Goal: Task Accomplishment & Management: Use online tool/utility

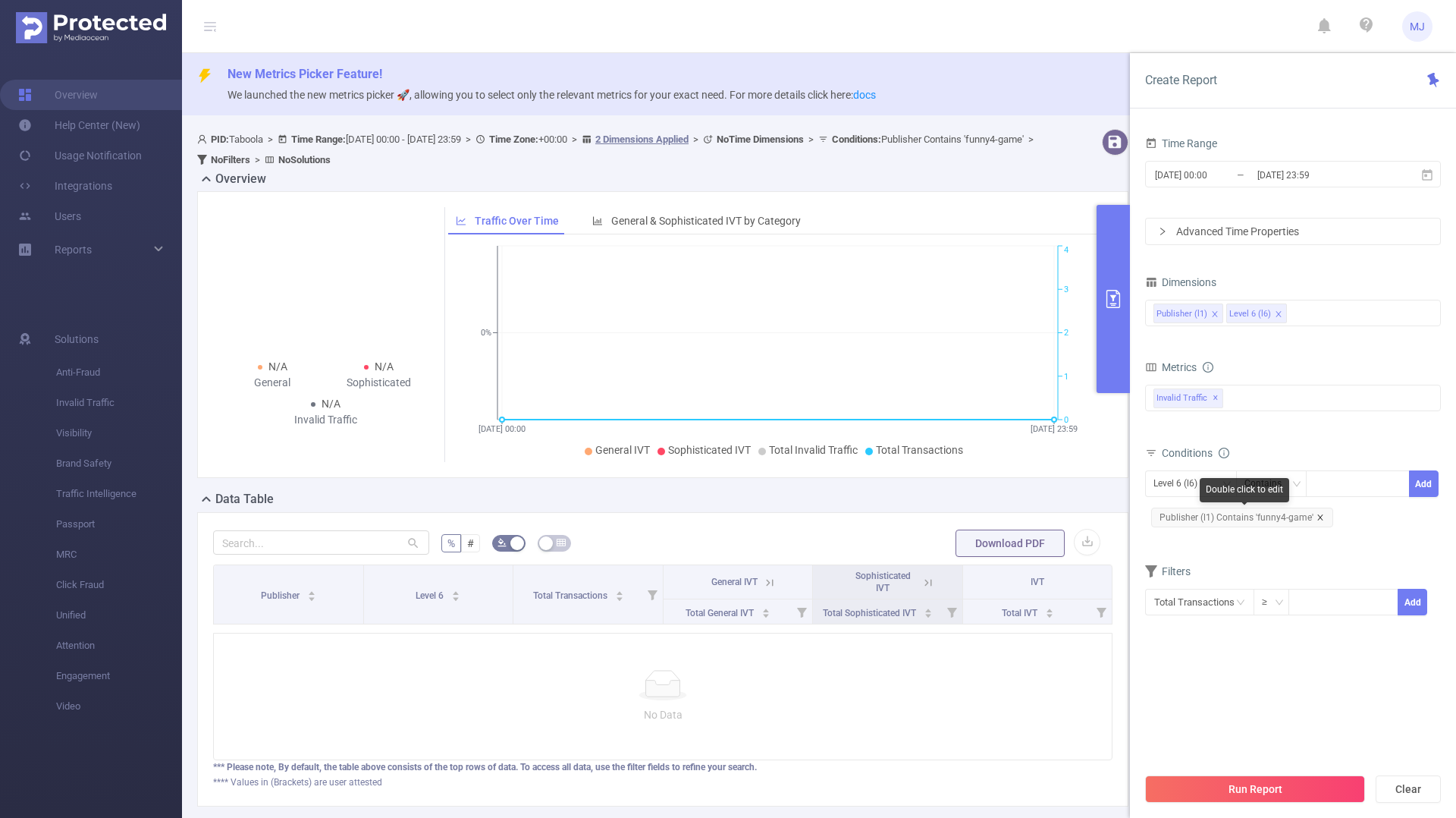
click at [1318, 514] on icon "icon: close" at bounding box center [1320, 517] width 8 height 8
click at [1331, 488] on div at bounding box center [1358, 483] width 87 height 25
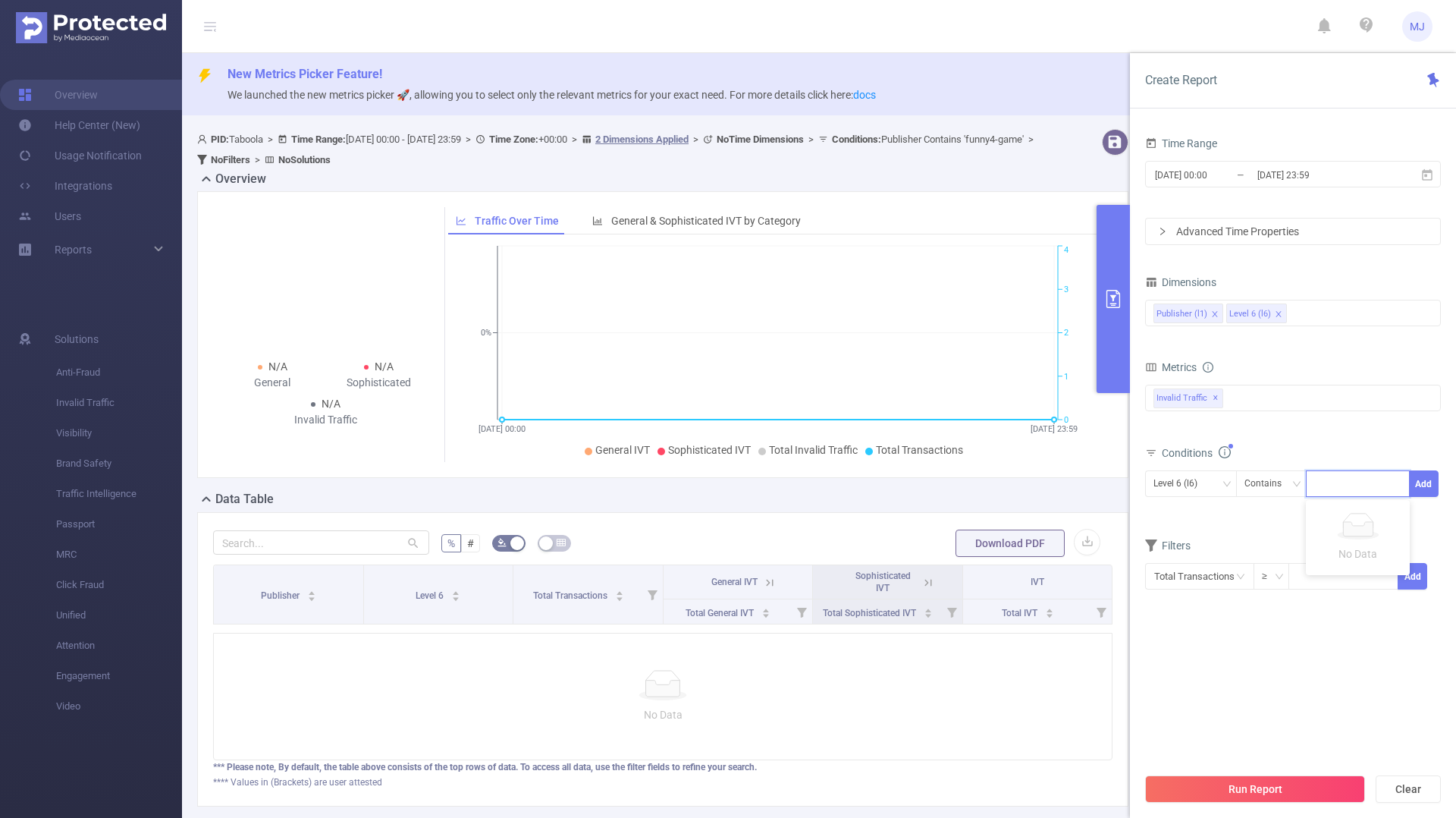
paste input "om-tileprotips2"
type input "om-tileprotips2"
click at [1374, 529] on ul "om-tileprotips2" at bounding box center [1358, 515] width 104 height 30
click at [1366, 520] on li "om-tileprotips2" at bounding box center [1358, 515] width 104 height 24
click at [1431, 481] on button "Add" at bounding box center [1424, 483] width 30 height 27
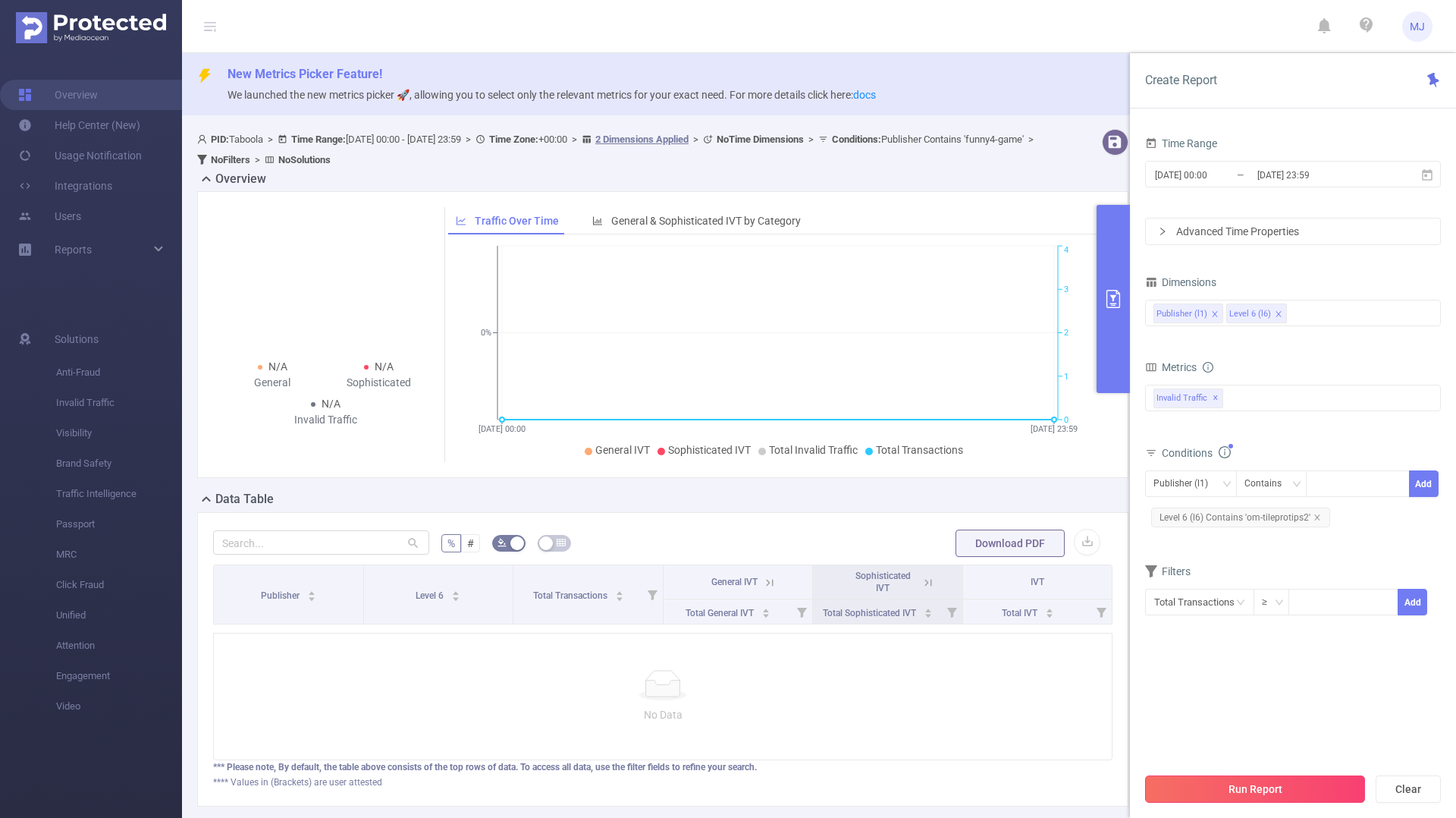
click at [1238, 785] on button "Run Report" at bounding box center [1255, 788] width 220 height 27
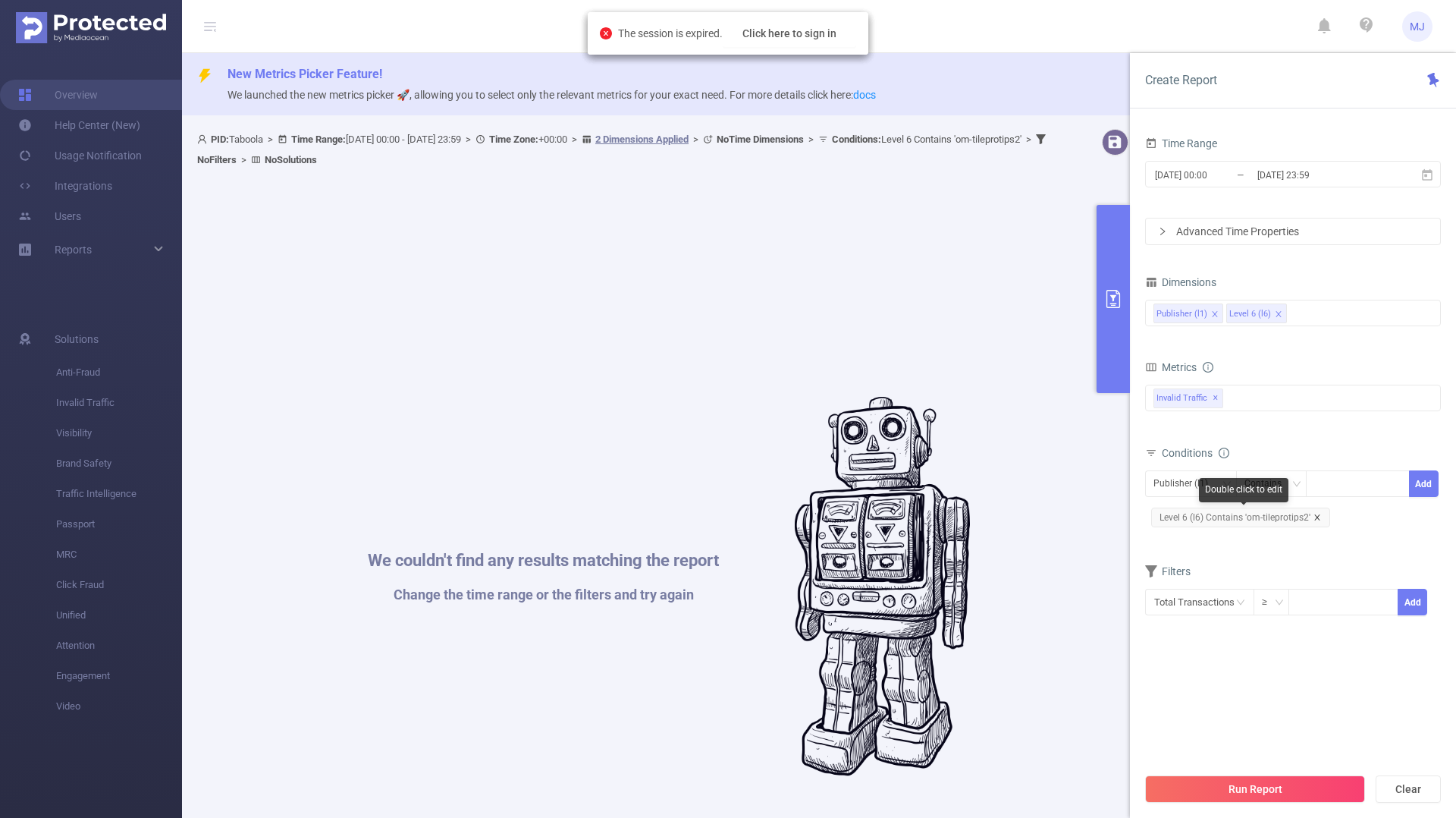
click at [1318, 514] on icon "icon: close" at bounding box center [1317, 517] width 8 height 8
click at [1330, 484] on div at bounding box center [1358, 483] width 87 height 25
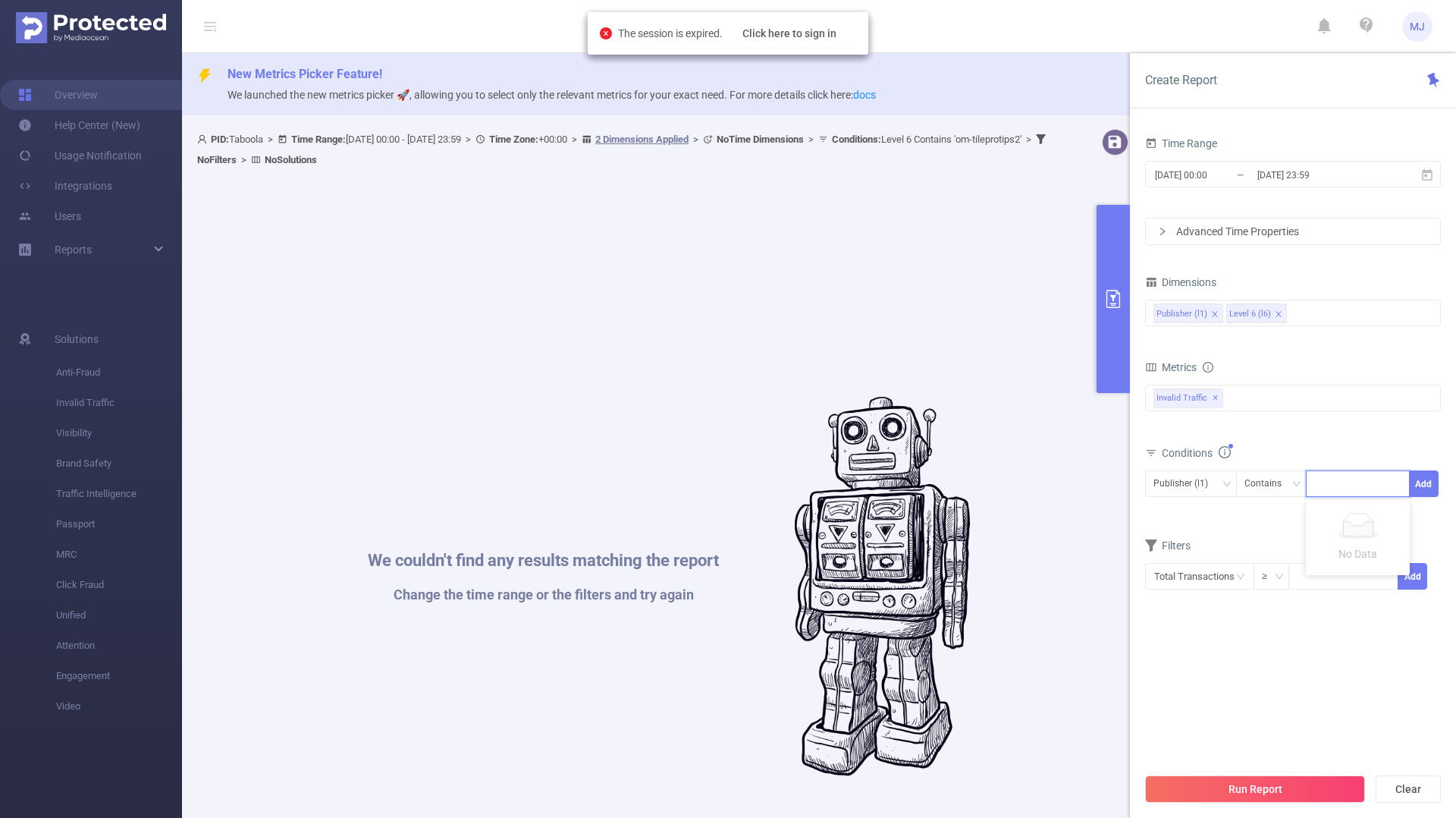
paste input "om-tileprotips2"
type input "om-tileprotips2"
click at [1426, 482] on button "Add" at bounding box center [1424, 483] width 30 height 27
click at [1266, 789] on button "Run Report" at bounding box center [1255, 788] width 220 height 27
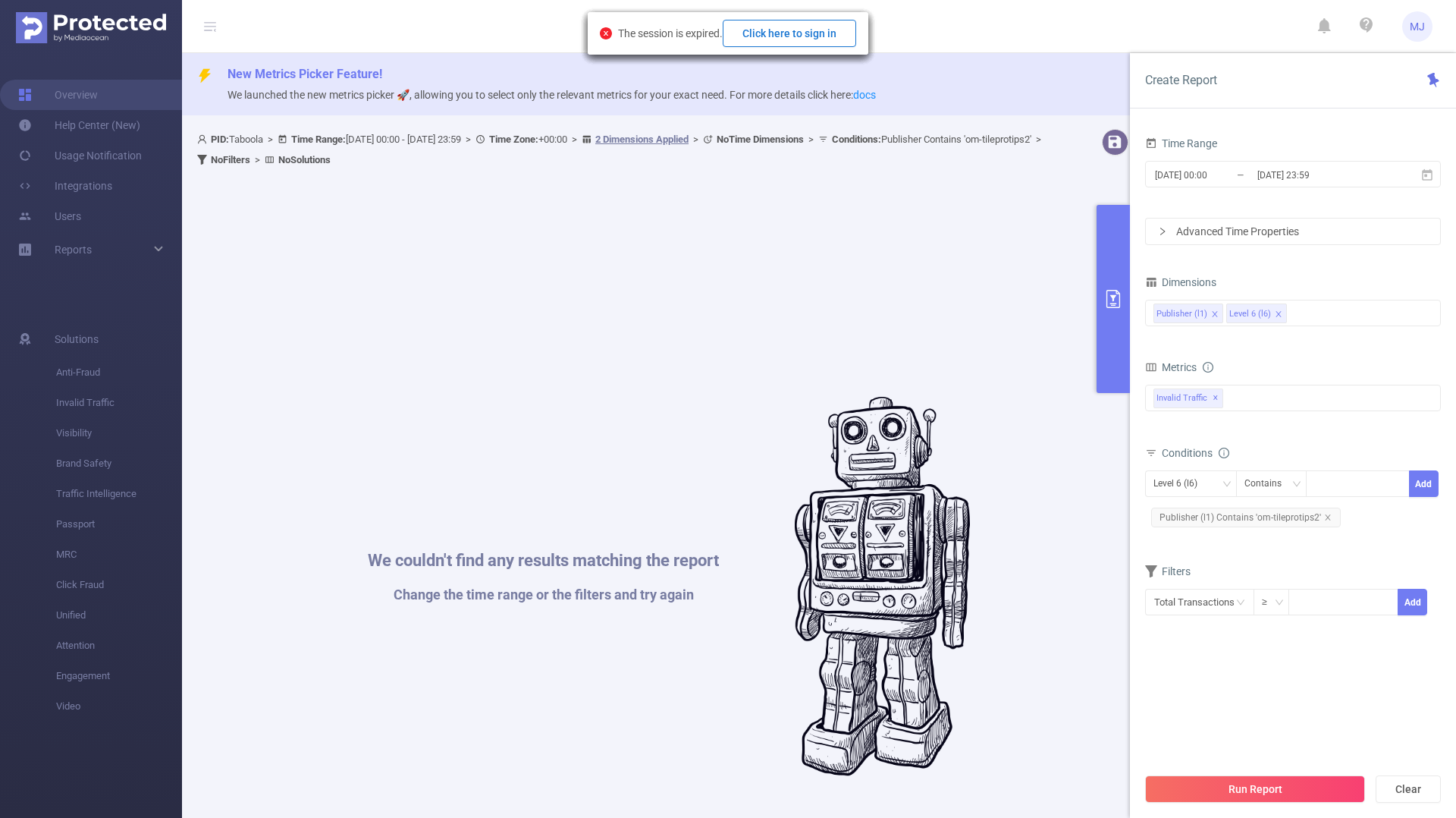
click at [789, 38] on button "Click here to sign in" at bounding box center [790, 33] width 134 height 27
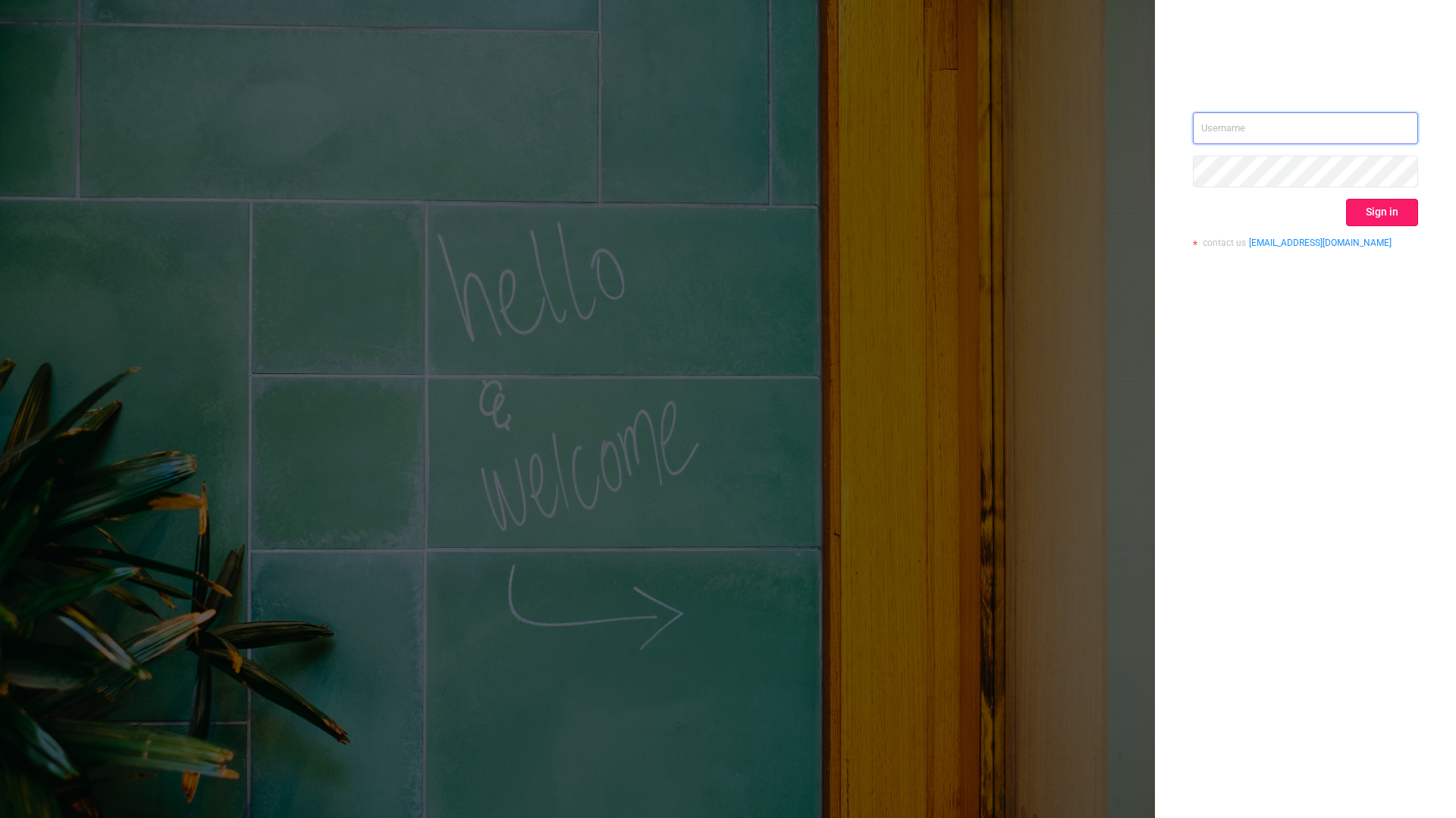
type input "[EMAIL_ADDRESS][DOMAIN_NAME]"
click at [1375, 222] on button "Sign in" at bounding box center [1382, 212] width 72 height 27
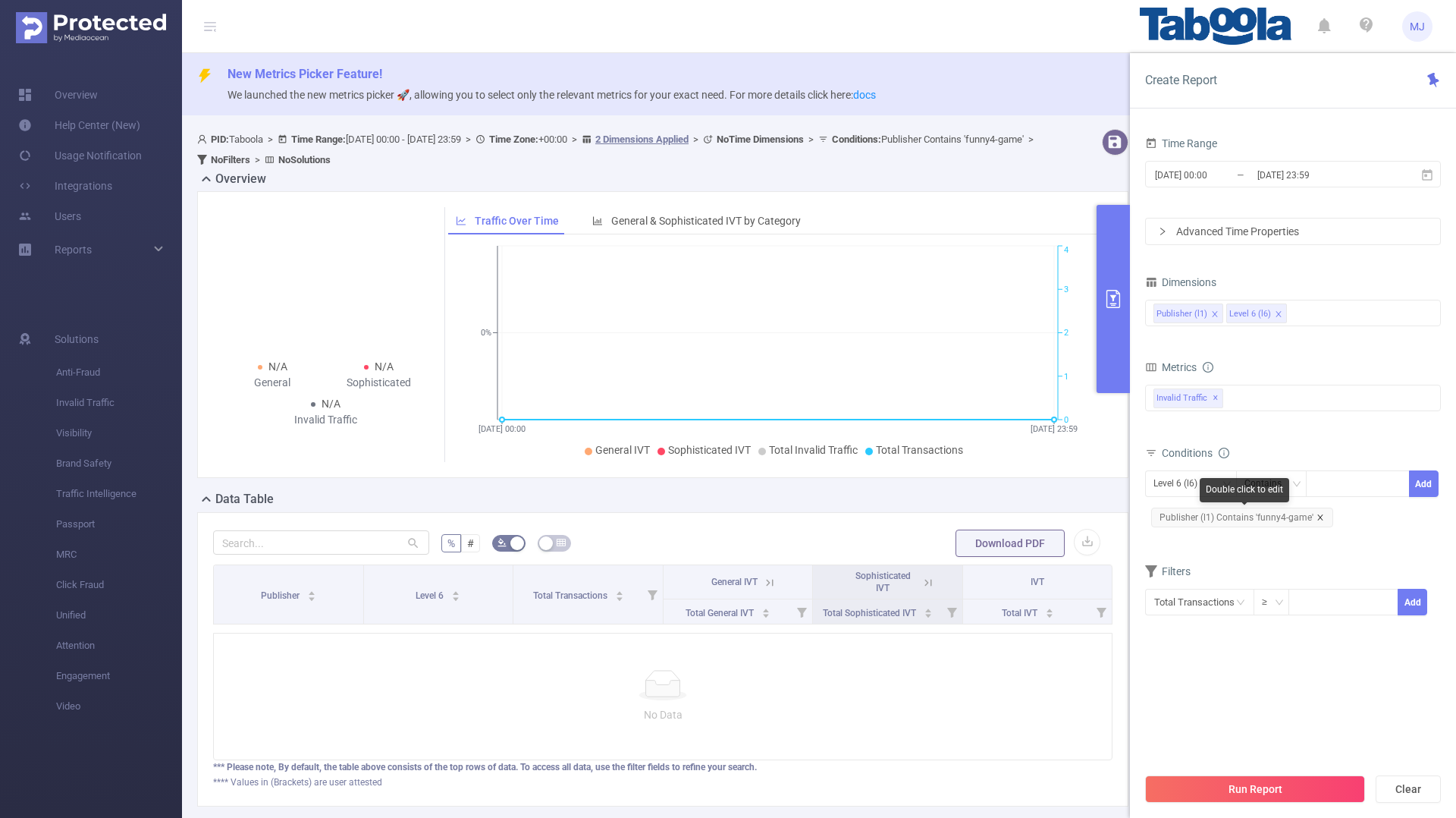
click at [1320, 515] on icon "icon: close" at bounding box center [1320, 517] width 8 height 8
click at [1326, 486] on div at bounding box center [1358, 483] width 87 height 25
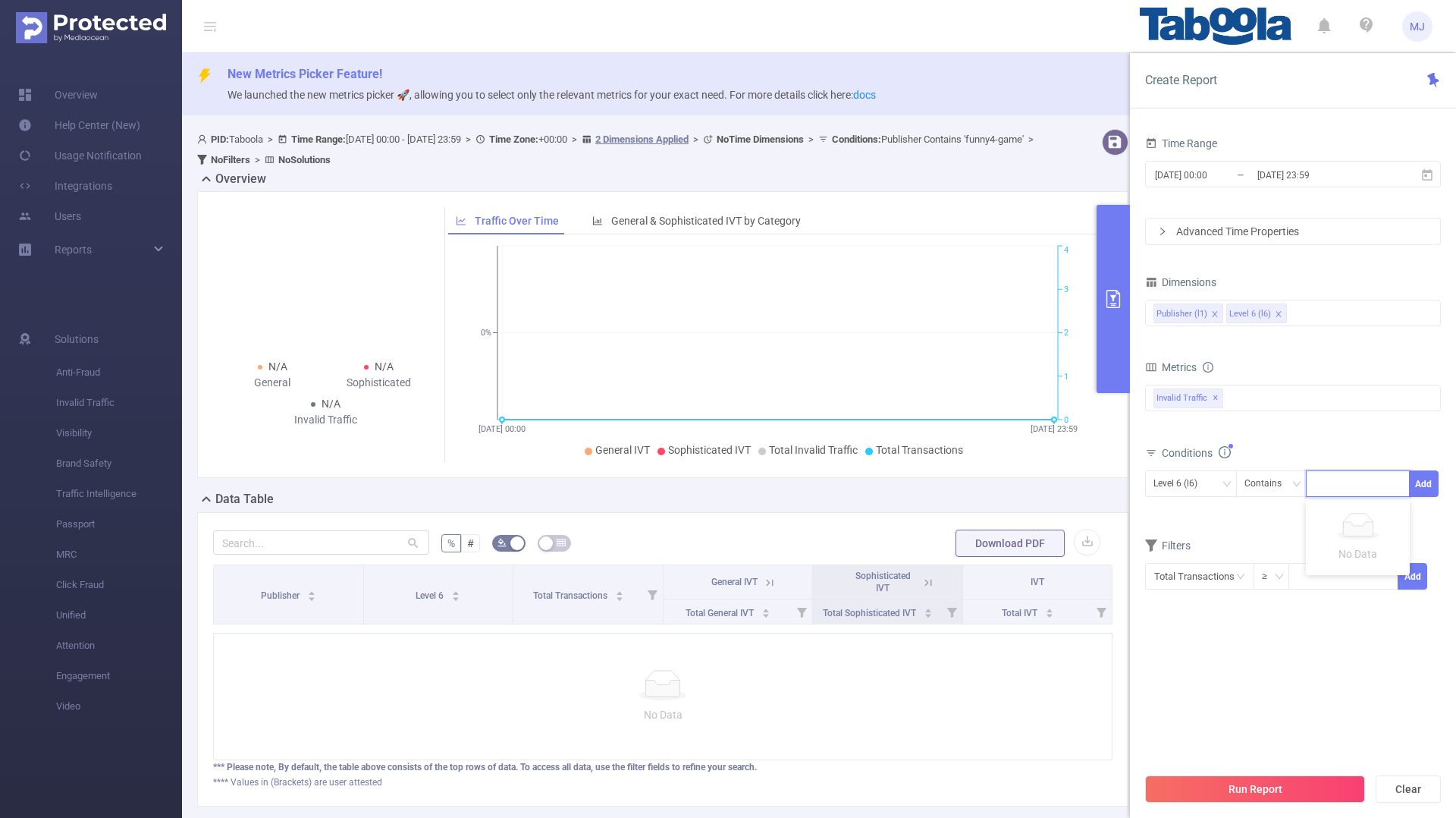
paste input "om-tileprotips2"
type input "om-tileprotips2"
click at [1434, 479] on button "Add" at bounding box center [1424, 483] width 30 height 27
click at [1318, 516] on icon "icon: close" at bounding box center [1317, 517] width 8 height 8
click at [1332, 490] on div at bounding box center [1358, 483] width 87 height 25
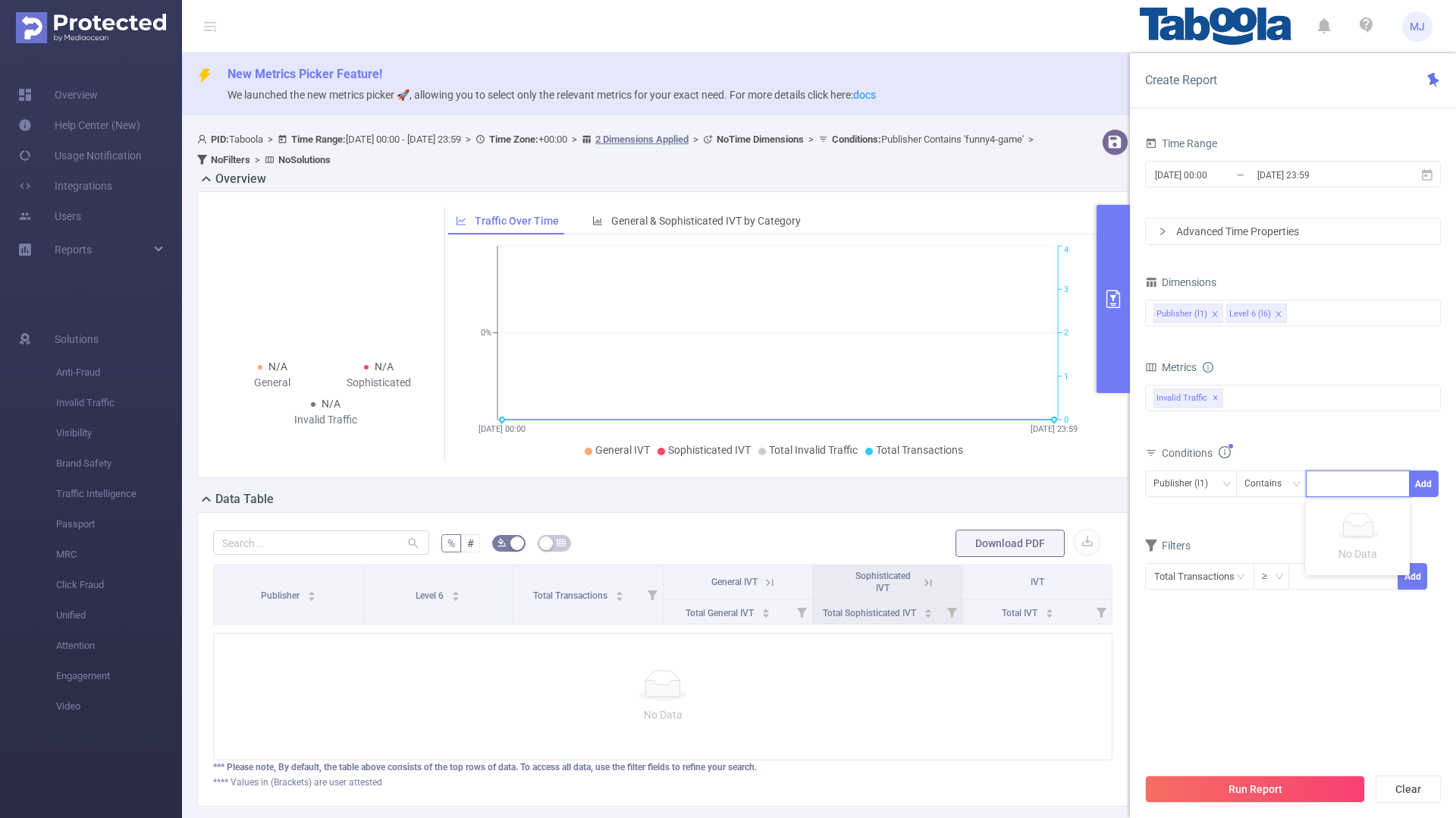
paste input "om-tileprotips2"
type input "om-tileprotips2"
click at [1421, 482] on button "Add" at bounding box center [1424, 483] width 30 height 27
click at [1244, 800] on button "Run Report" at bounding box center [1255, 788] width 220 height 27
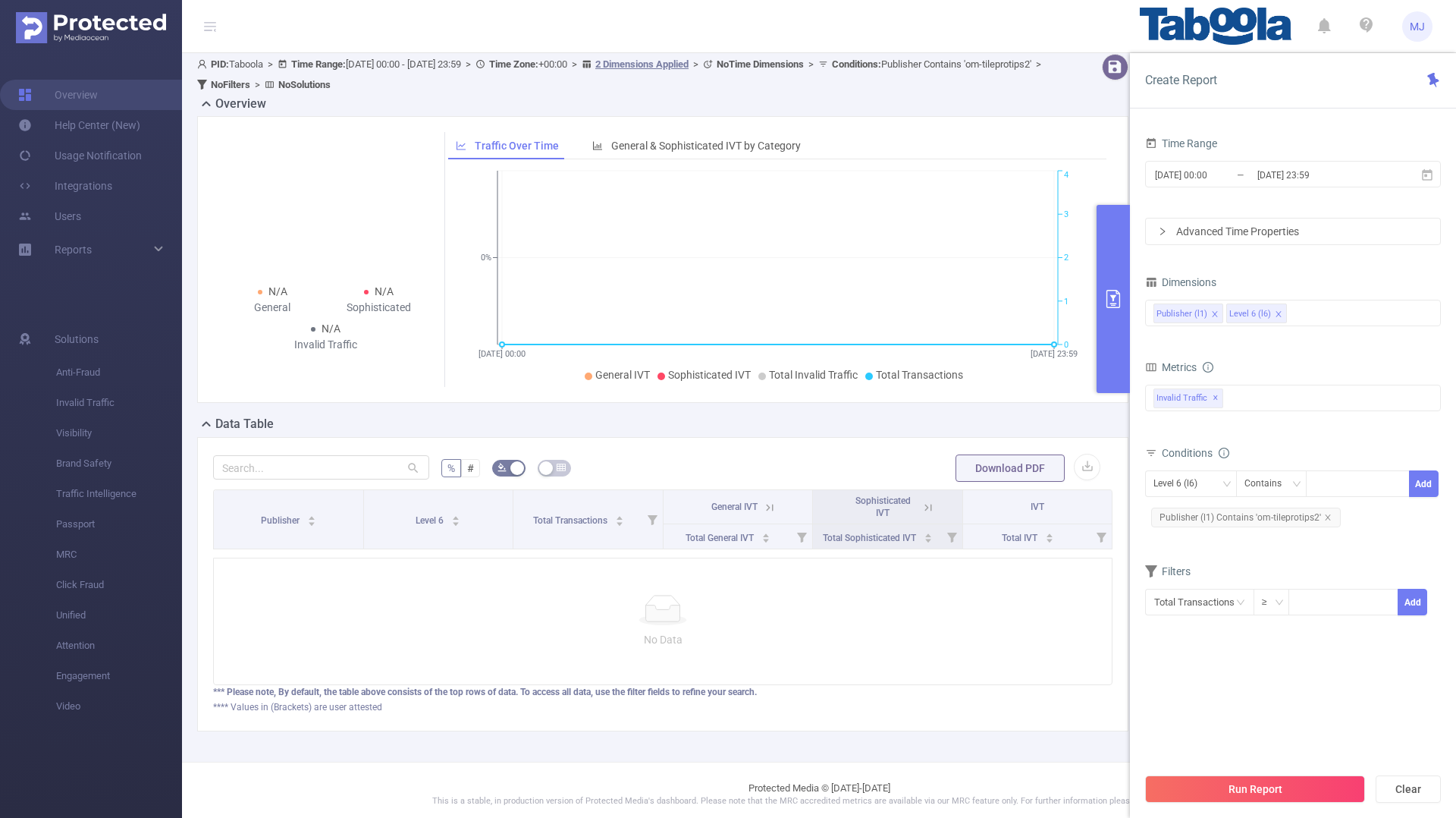
scroll to position [83, 0]
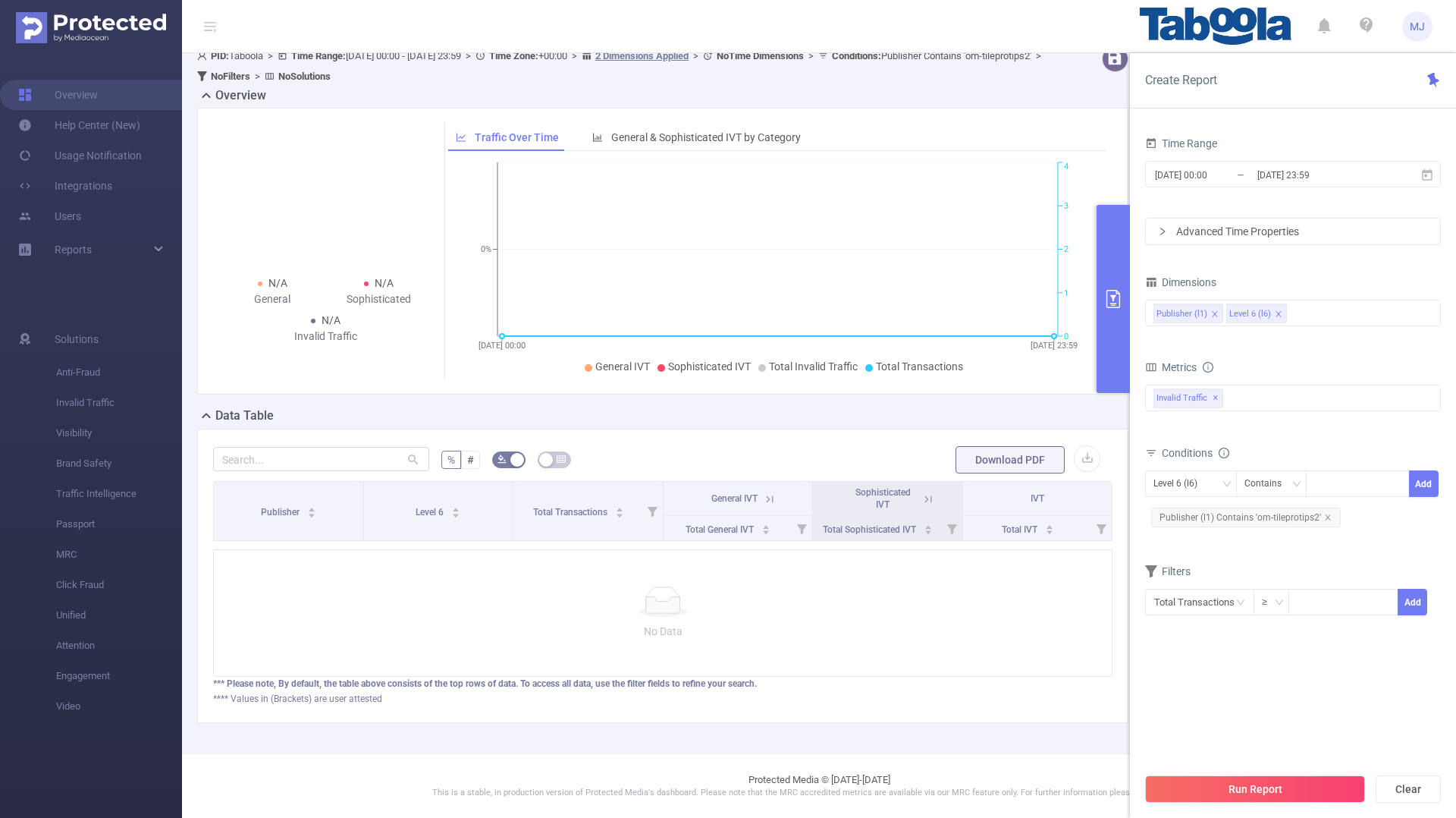
click at [981, 592] on div at bounding box center [662, 601] width 874 height 30
click at [1260, 395] on div "Invalid Traffic ✕" at bounding box center [1293, 397] width 296 height 27
click at [1176, 401] on li "Anti-Fraud" at bounding box center [1293, 405] width 295 height 21
click at [1172, 406] on span at bounding box center [1170, 404] width 12 height 12
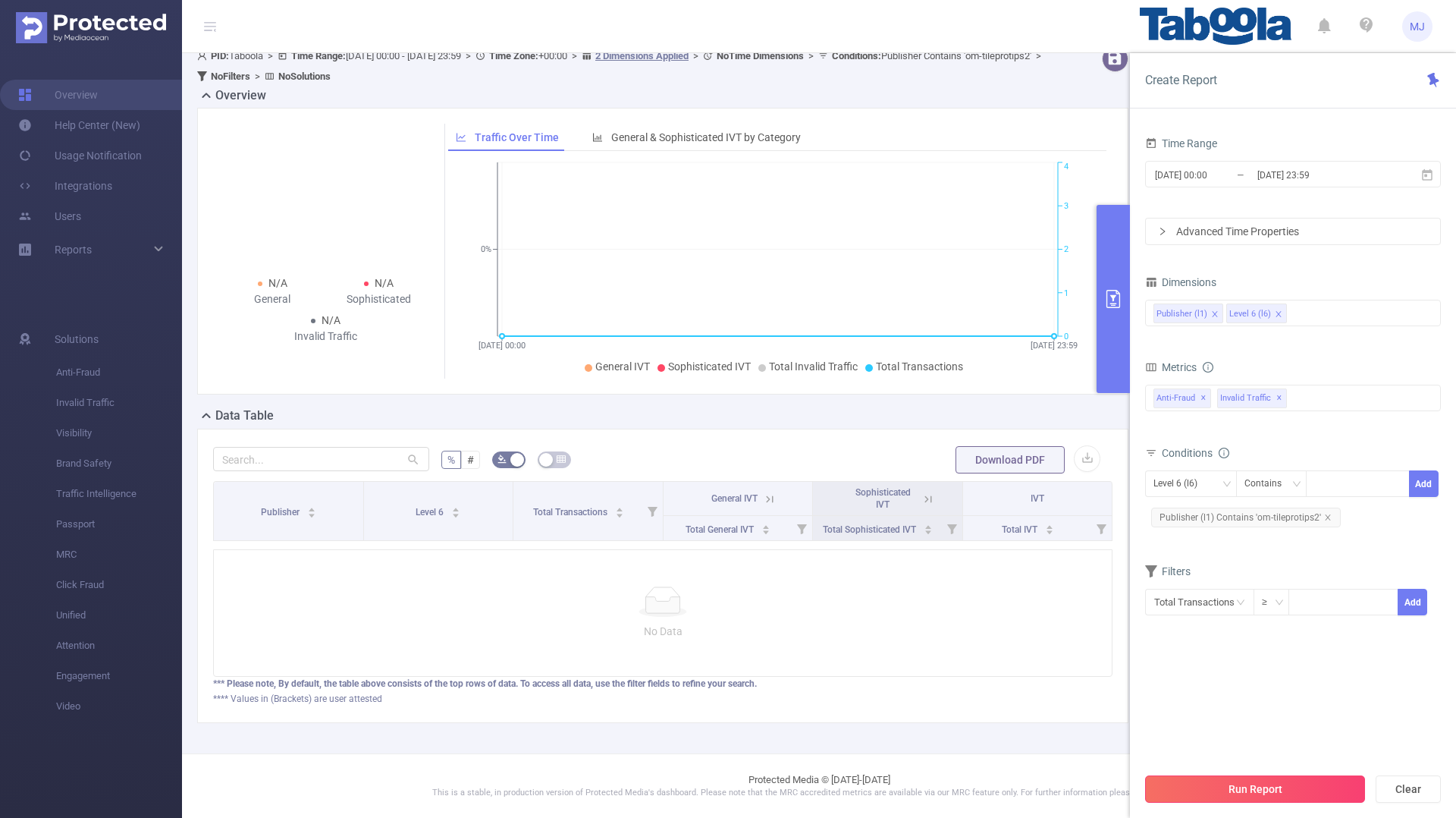
click at [1270, 795] on button "Run Report" at bounding box center [1255, 788] width 220 height 27
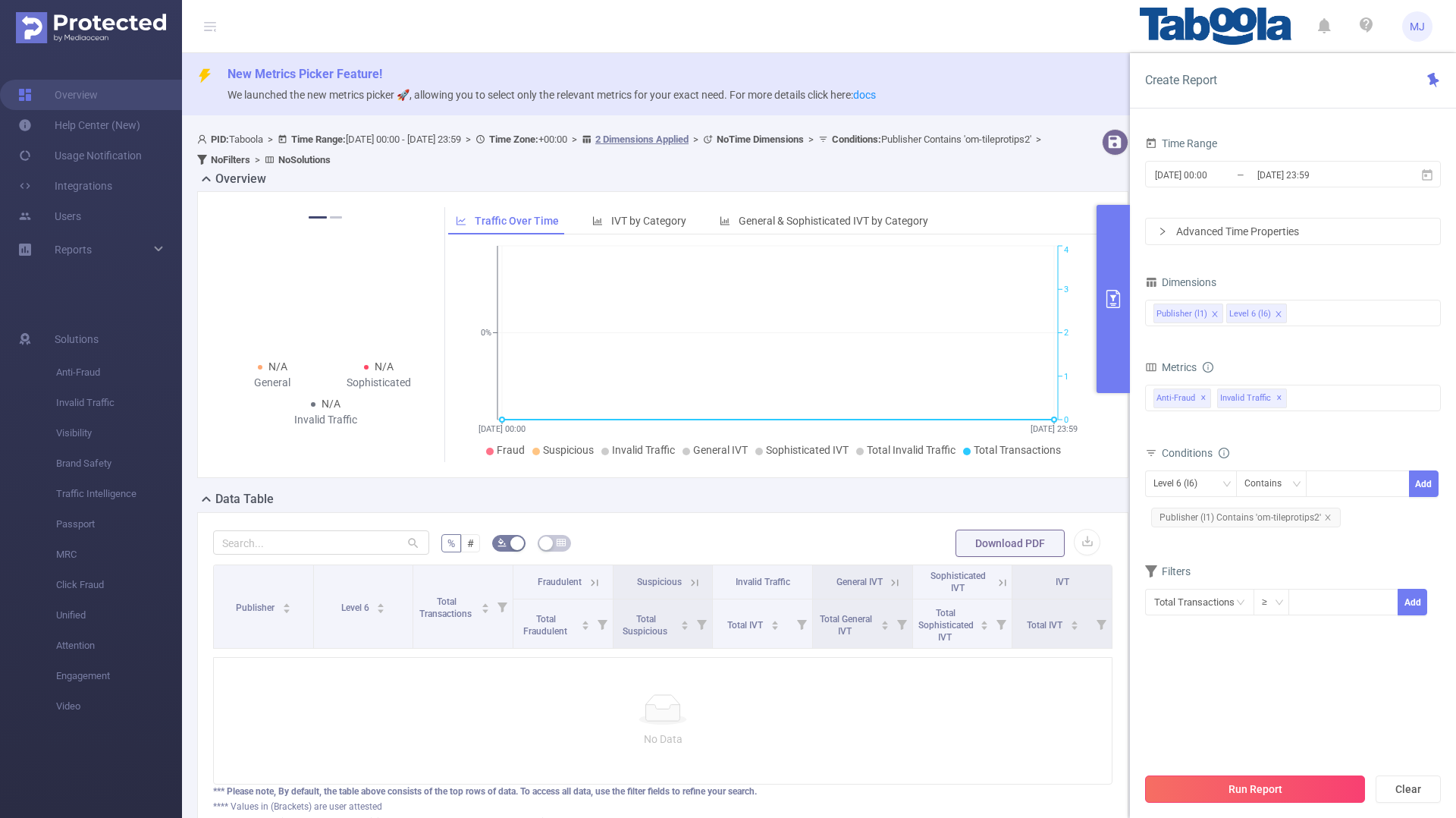
click at [1237, 788] on button "Run Report" at bounding box center [1255, 788] width 220 height 27
click at [1330, 515] on span "Publisher (l1) Contains 'om-tileprotips2'" at bounding box center [1246, 517] width 189 height 20
click at [1344, 473] on div at bounding box center [1358, 483] width 87 height 25
click at [1209, 485] on div "Level 6 (l6)" at bounding box center [1191, 483] width 75 height 25
click at [1207, 523] on li "Publisher (l1)" at bounding box center [1192, 515] width 92 height 24
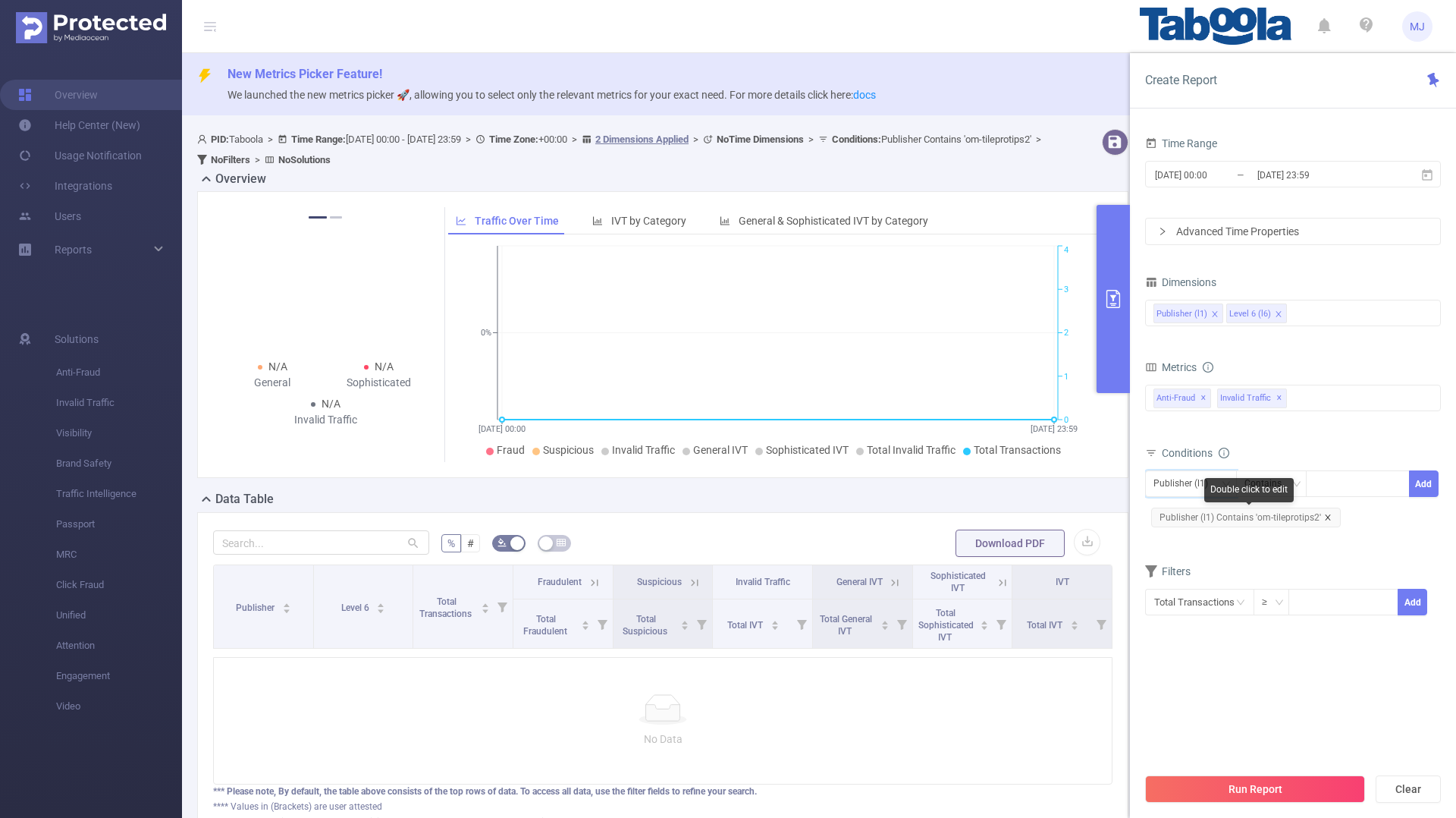
click at [1324, 516] on icon "icon: close" at bounding box center [1327, 517] width 8 height 8
click at [1330, 484] on div at bounding box center [1358, 483] width 87 height 25
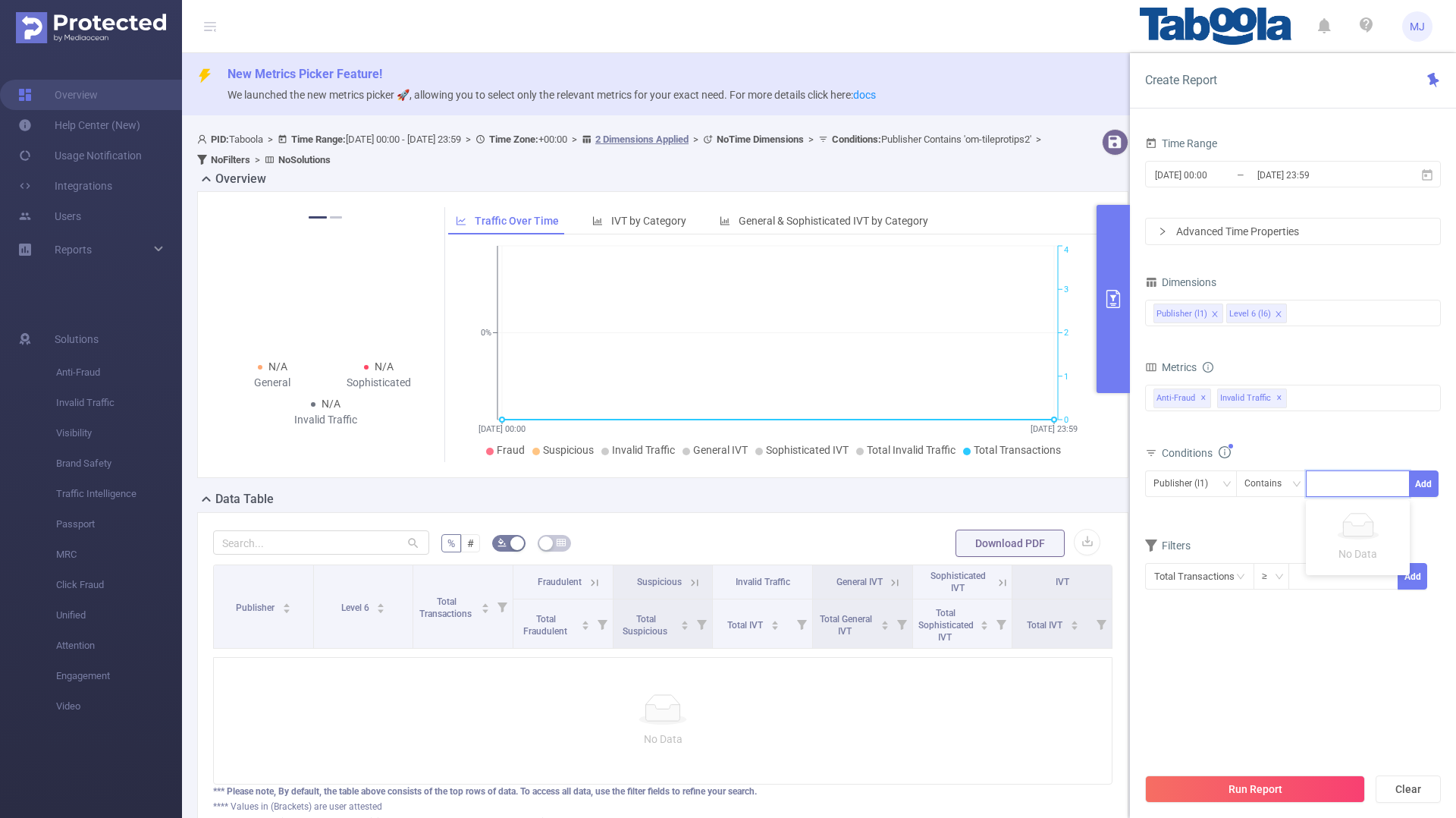
paste input "divinelight-crownproductindiacom"
type input "divinelight-crownproductindiacom"
click at [1421, 492] on button "Add" at bounding box center [1424, 483] width 30 height 27
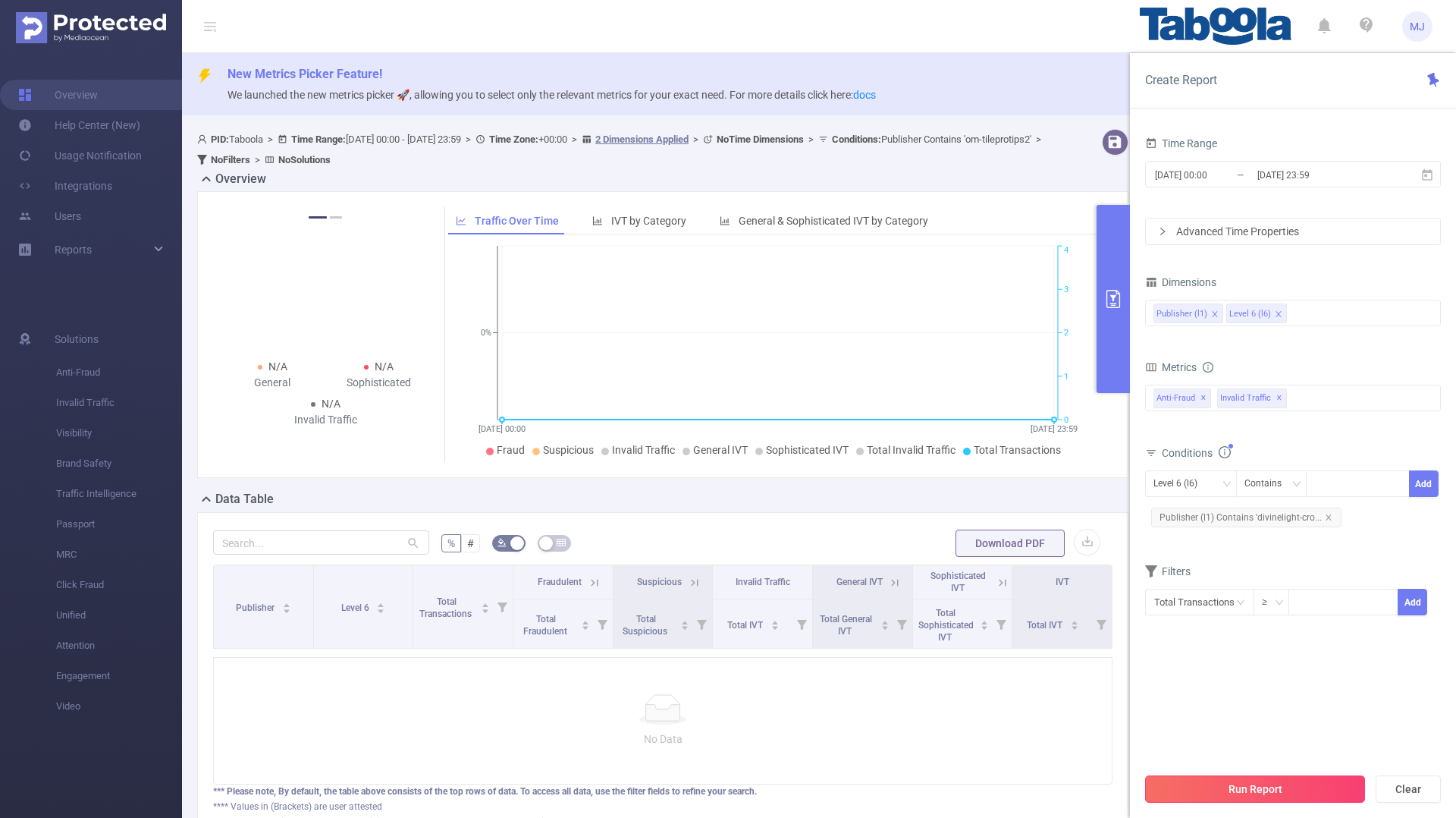
click at [1261, 781] on button "Run Report" at bounding box center [1255, 788] width 220 height 27
click at [1360, 176] on input "[DATE] 23:59" at bounding box center [1317, 175] width 123 height 21
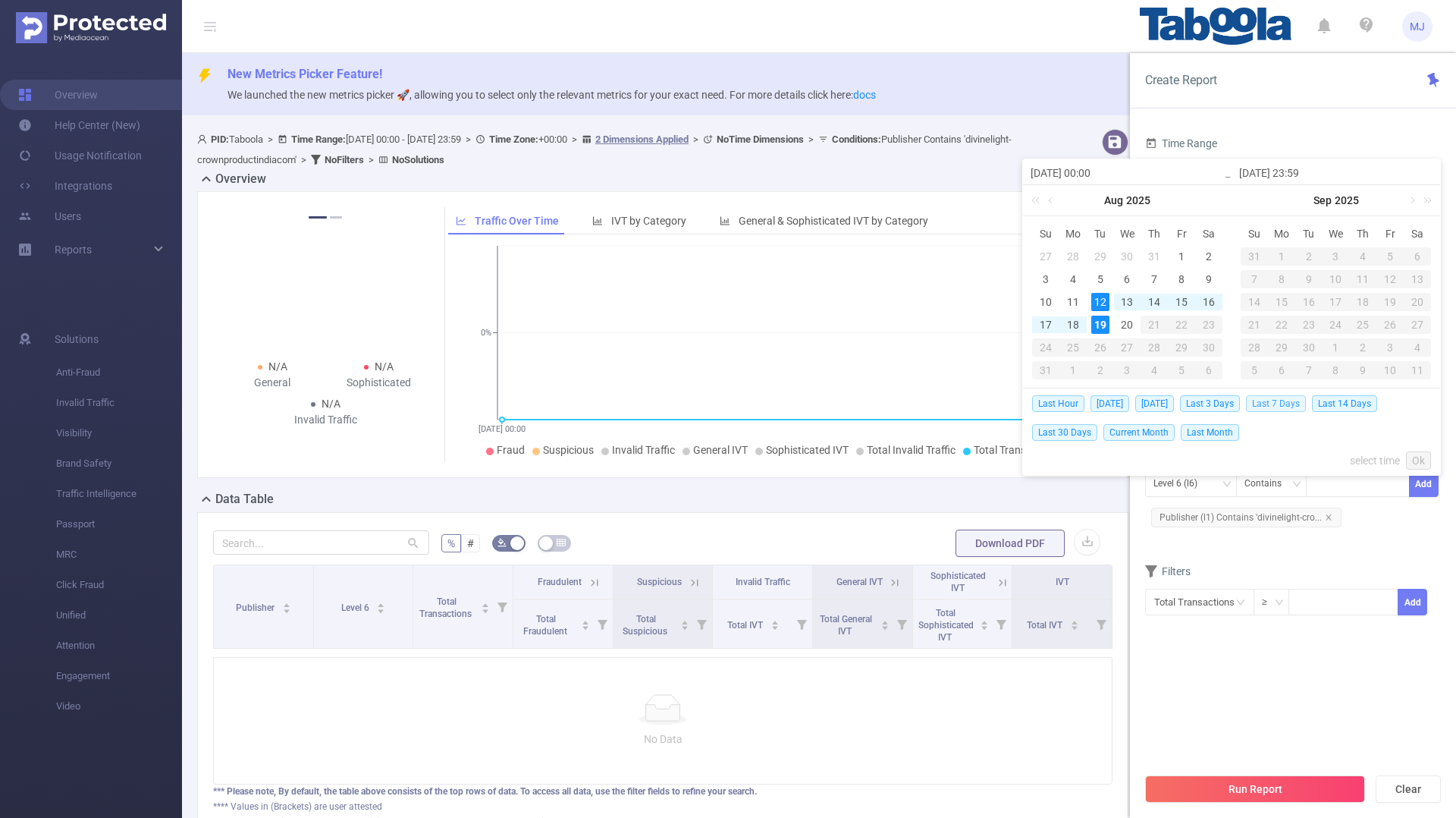
click at [1283, 407] on span "Last 7 Days" at bounding box center [1276, 403] width 60 height 17
type input "2025-08-12 00:00"
type input "2025-08-18 23:59"
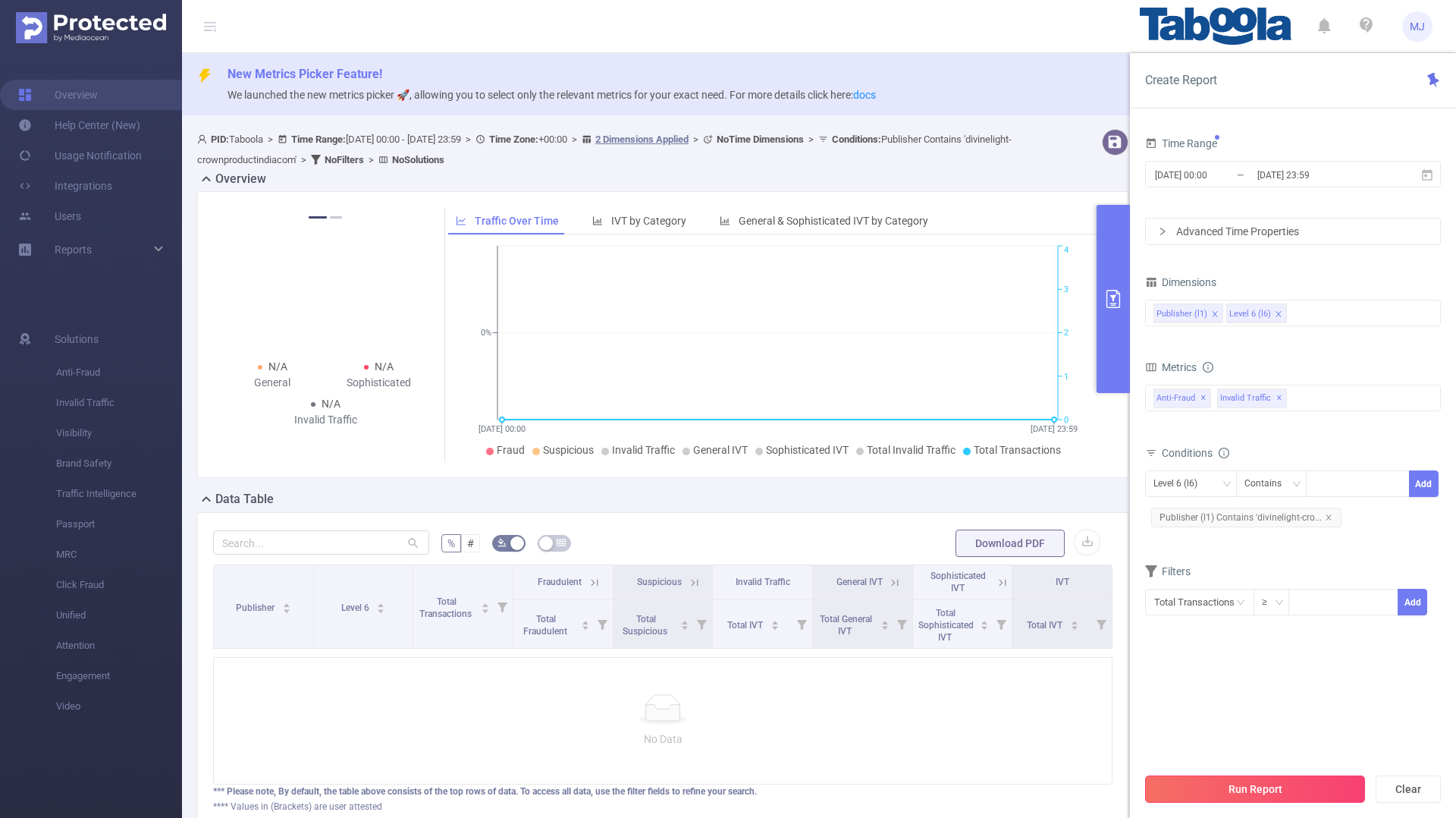
click at [1244, 786] on button "Run Report" at bounding box center [1255, 788] width 220 height 27
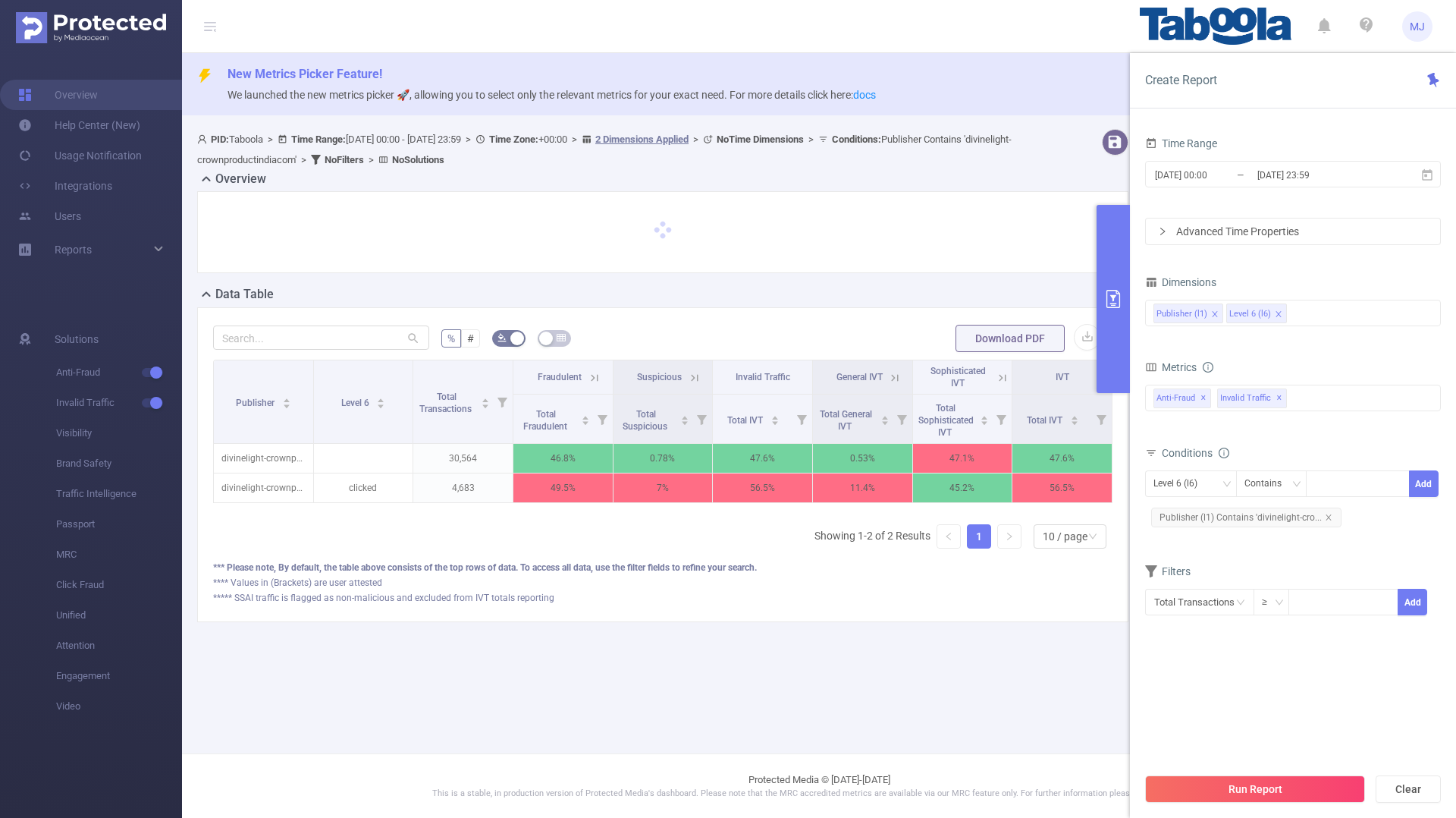
click at [838, 684] on main "New Metrics Picker Feature! We launched the new metrics picker 🚀, allowing you …" at bounding box center [819, 376] width 1274 height 753
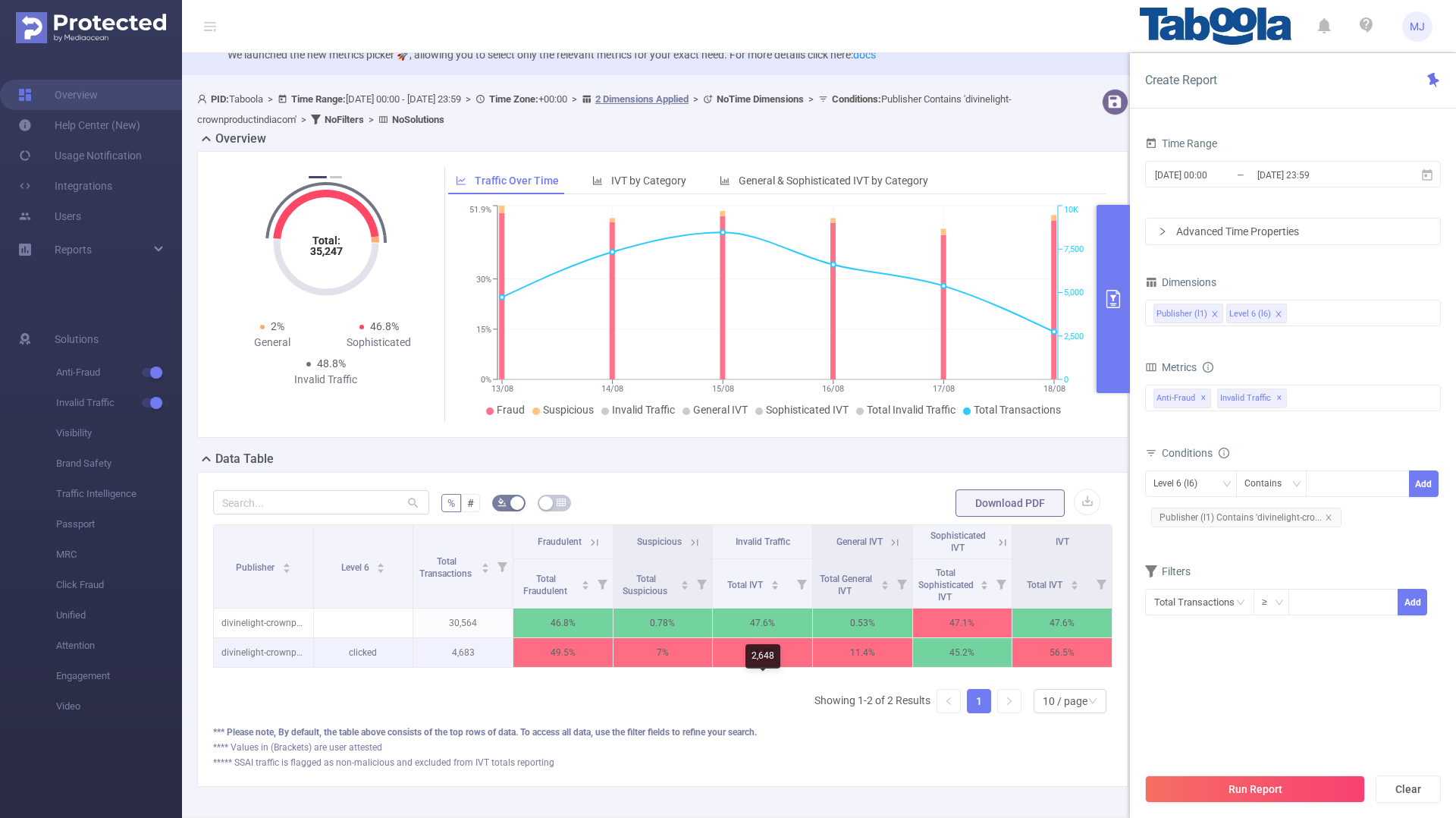
scroll to position [64, 0]
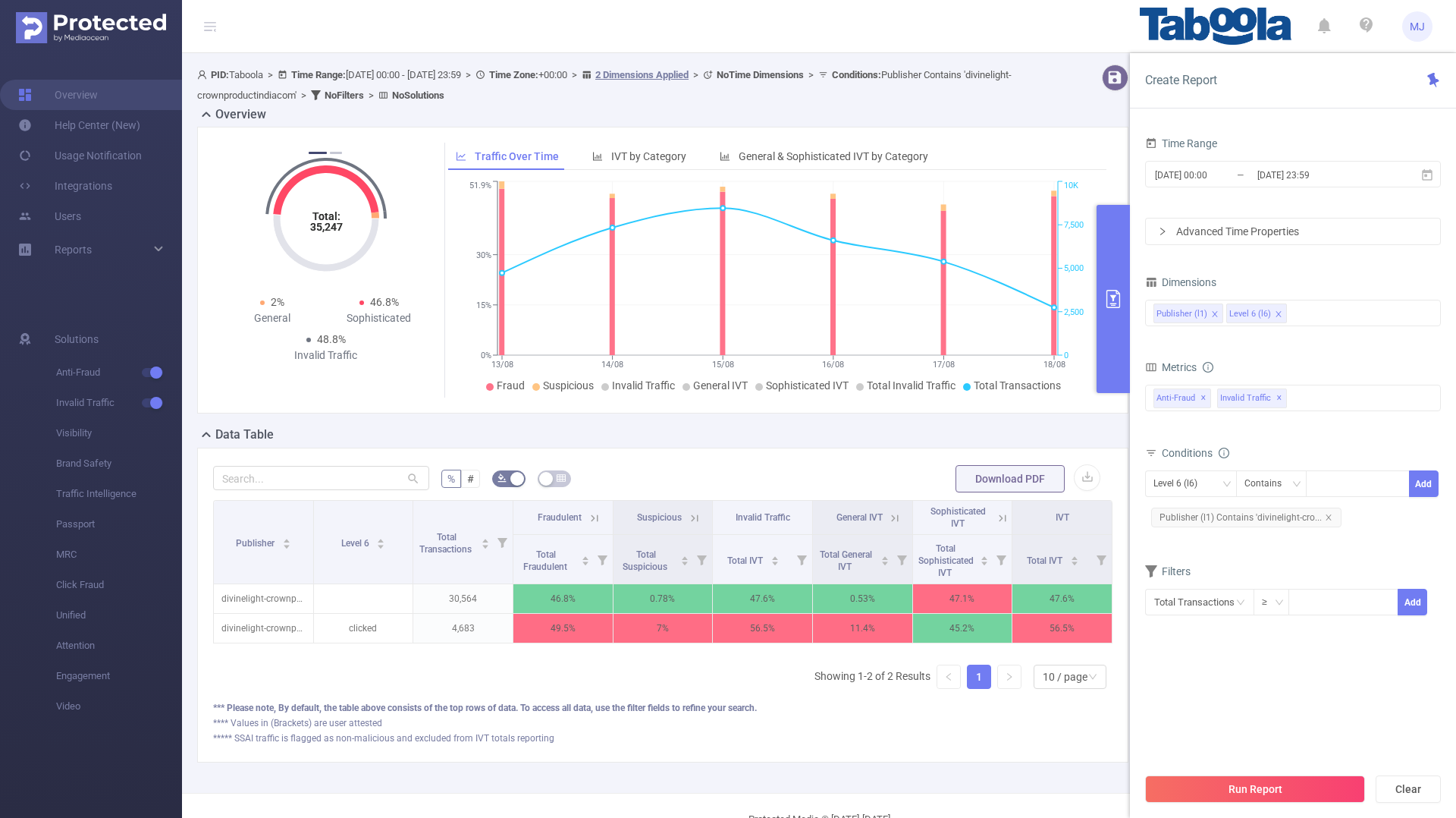
click at [1115, 310] on button "primary" at bounding box center [1114, 299] width 33 height 188
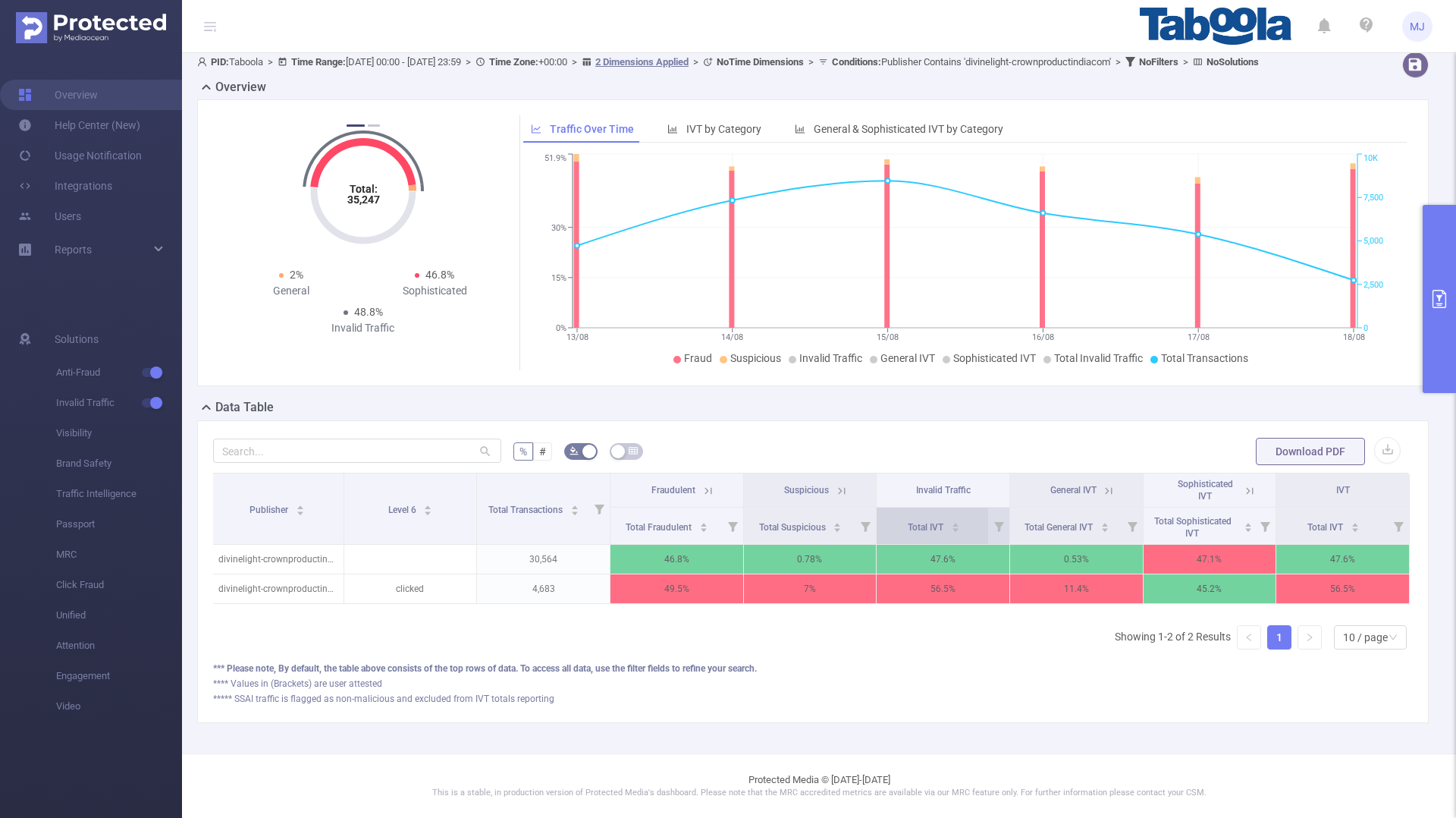
scroll to position [92, 0]
click at [839, 491] on icon at bounding box center [842, 491] width 14 height 14
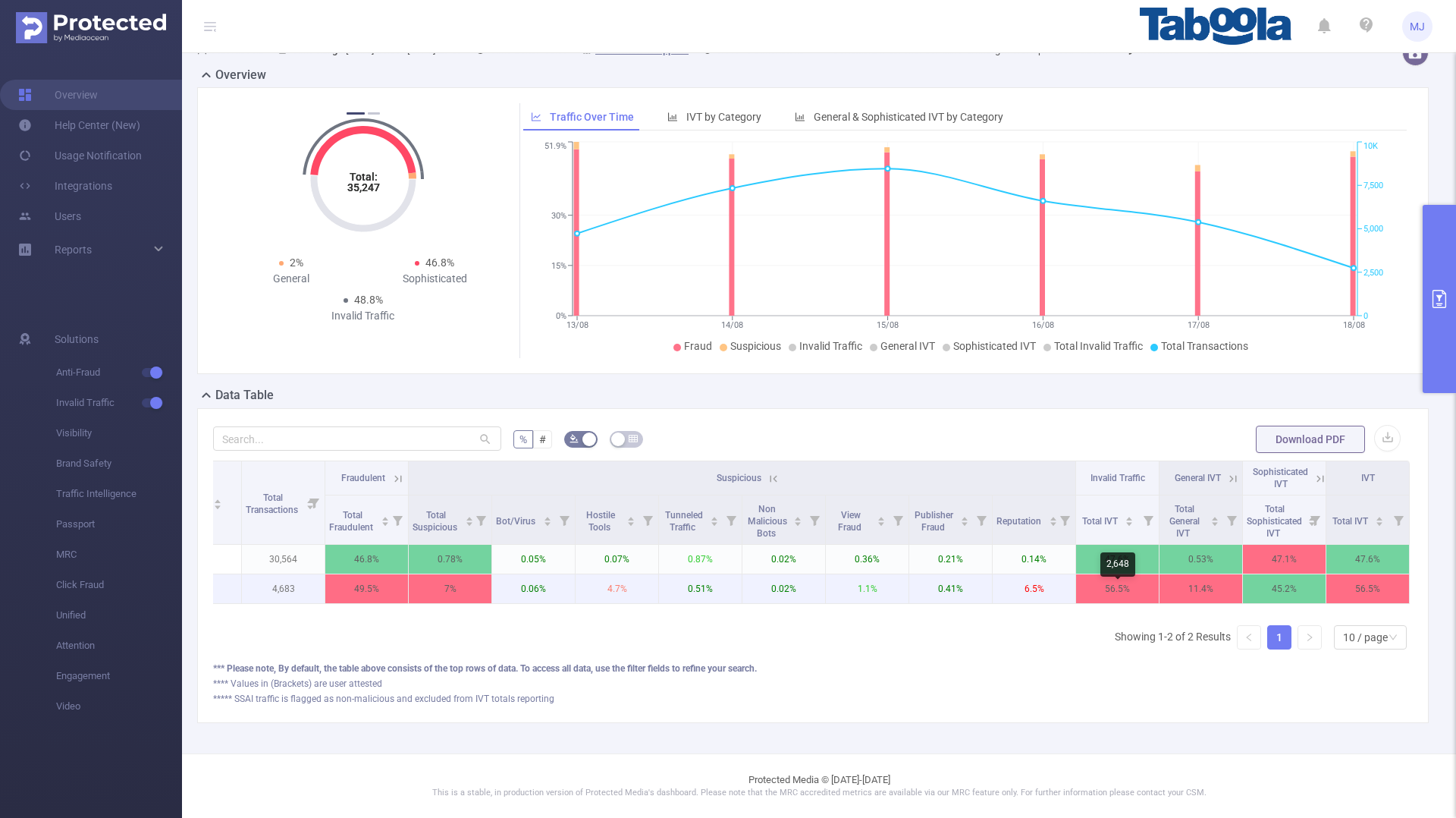
scroll to position [104, 0]
click at [778, 479] on icon at bounding box center [774, 479] width 14 height 14
